Goal: Entertainment & Leisure: Consume media (video, audio)

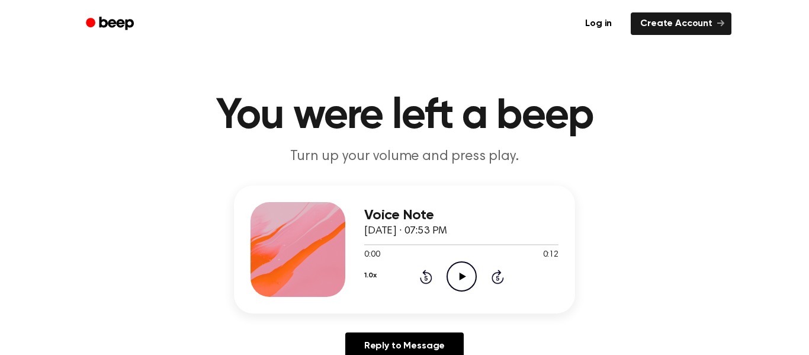
click at [465, 288] on icon "Play Audio" at bounding box center [462, 276] width 30 height 30
click at [468, 272] on icon "Play Audio" at bounding box center [462, 276] width 30 height 30
click at [463, 268] on icon "Pause Audio" at bounding box center [462, 276] width 30 height 30
click at [450, 268] on icon "Play Audio" at bounding box center [462, 276] width 30 height 30
click at [444, 259] on div "0:00 0:12" at bounding box center [461, 255] width 194 height 12
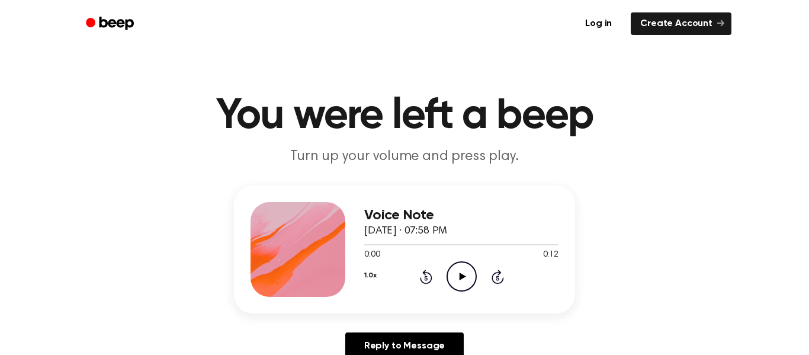
click at [448, 266] on icon "Play Audio" at bounding box center [462, 276] width 30 height 30
click at [456, 281] on icon "Play Audio" at bounding box center [462, 276] width 30 height 30
click at [458, 271] on icon "Pause Audio" at bounding box center [462, 276] width 30 height 30
click at [464, 285] on icon "Play Audio" at bounding box center [462, 276] width 30 height 30
click at [451, 277] on icon "Play Audio" at bounding box center [462, 276] width 30 height 30
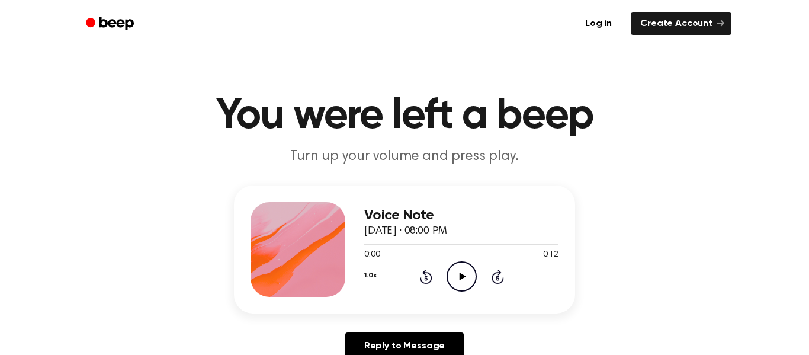
click at [468, 278] on icon "Play Audio" at bounding box center [462, 276] width 30 height 30
click at [455, 283] on icon "Play Audio" at bounding box center [462, 276] width 30 height 30
click at [456, 267] on icon "Play Audio" at bounding box center [462, 276] width 30 height 30
click at [461, 272] on icon "Pause Audio" at bounding box center [462, 276] width 30 height 30
click at [463, 287] on icon "Play Audio" at bounding box center [462, 276] width 30 height 30
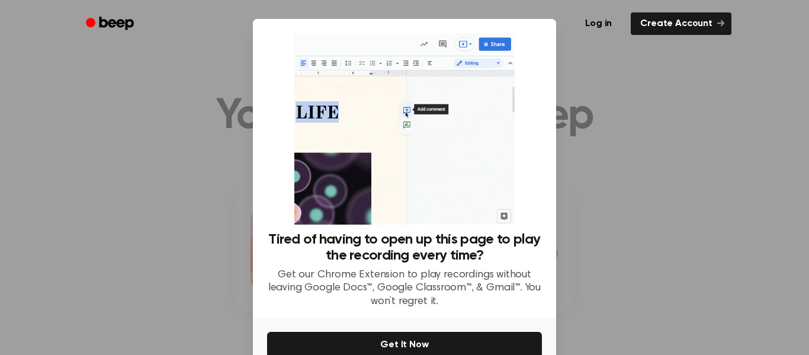
click at [592, 2] on div "Log in Create Account" at bounding box center [405, 23] width 654 height 47
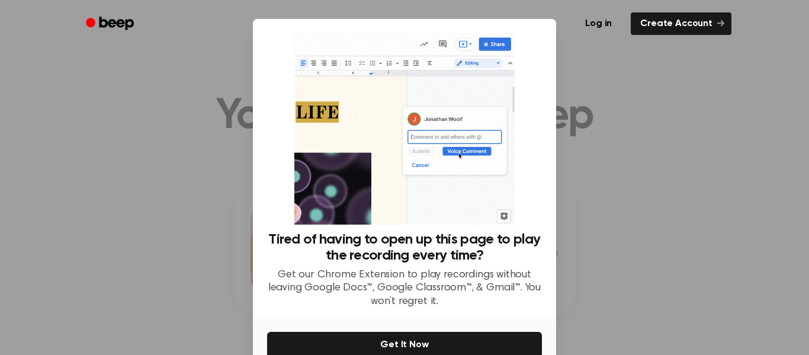
click at [206, 114] on div at bounding box center [404, 177] width 809 height 355
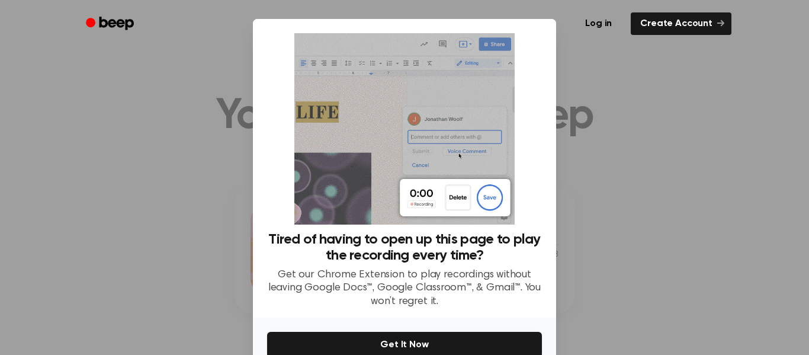
scroll to position [62, 0]
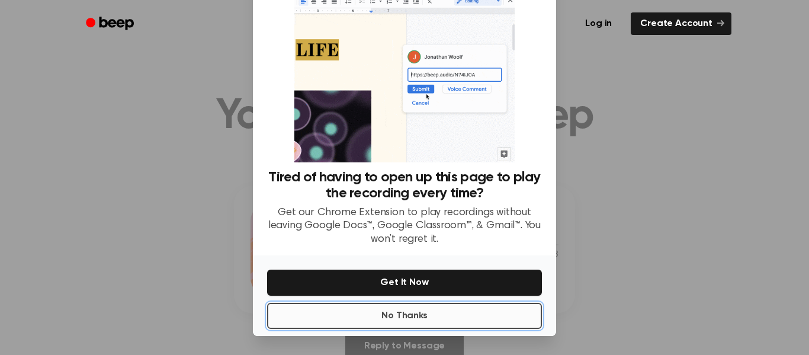
click at [408, 318] on button "No Thanks" at bounding box center [404, 316] width 275 height 26
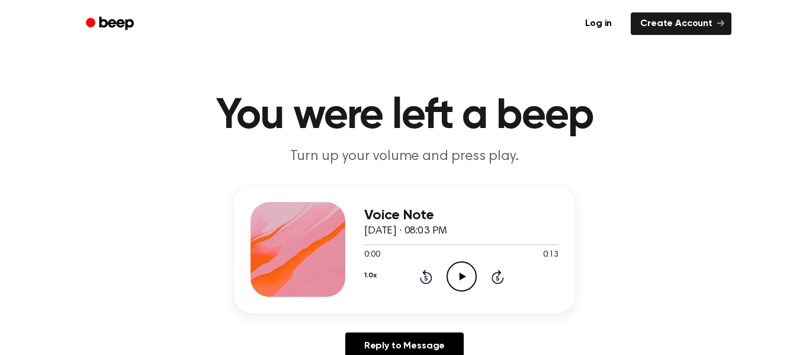
click at [461, 268] on icon "Play Audio" at bounding box center [462, 276] width 30 height 30
